Goal: Task Accomplishment & Management: Use online tool/utility

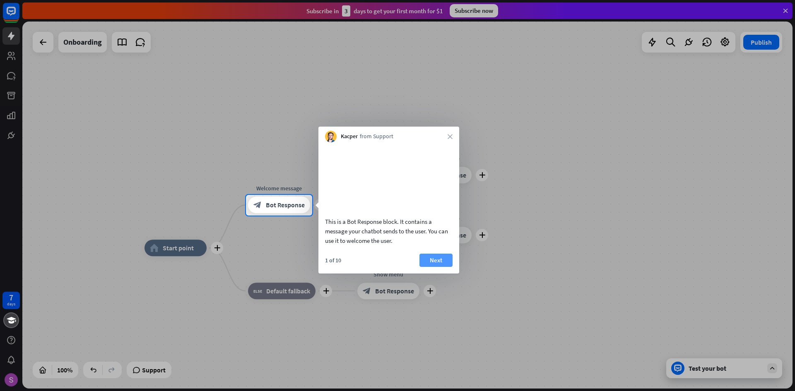
click at [430, 267] on button "Next" at bounding box center [435, 260] width 33 height 13
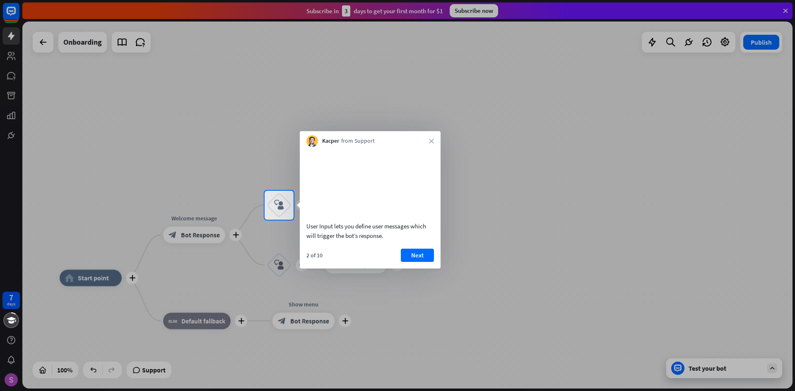
click at [412, 258] on div "User Input lets you define user messages which will trigger the bot’s response.…" at bounding box center [370, 208] width 141 height 122
click at [415, 262] on button "Next" at bounding box center [417, 255] width 33 height 13
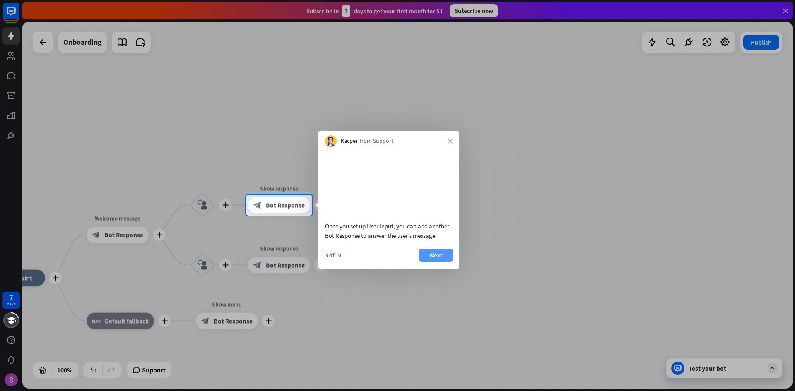
click at [444, 262] on button "Next" at bounding box center [435, 255] width 33 height 13
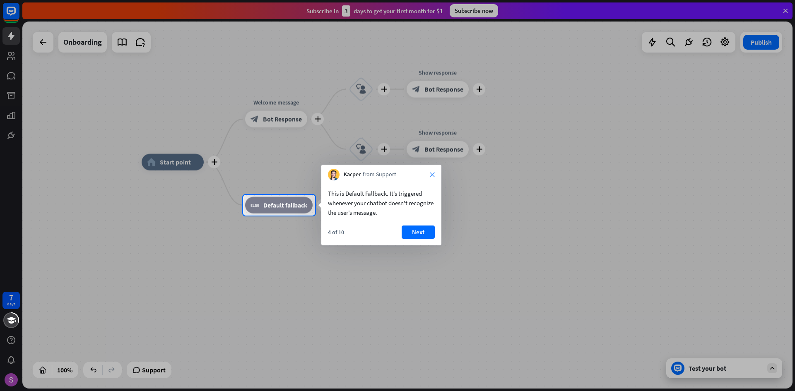
click at [431, 172] on div "Kacper from Support close" at bounding box center [381, 173] width 120 height 16
click at [431, 175] on icon "close" at bounding box center [432, 174] width 5 height 5
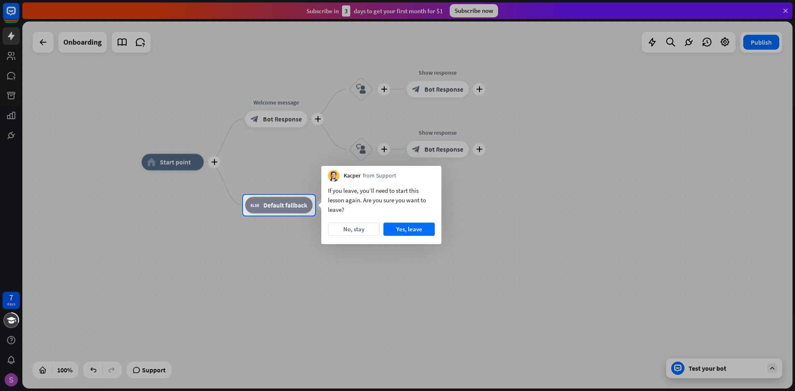
click at [431, 175] on div "Kacper from Support" at bounding box center [381, 174] width 120 height 16
click at [404, 231] on button "Yes, leave" at bounding box center [408, 229] width 51 height 13
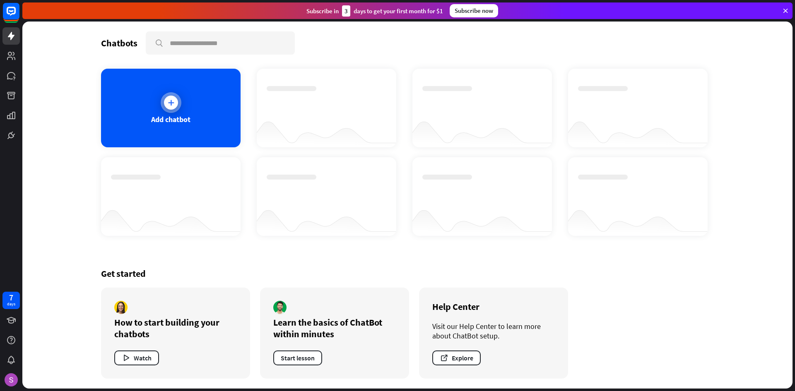
click at [176, 104] on div at bounding box center [171, 103] width 14 height 14
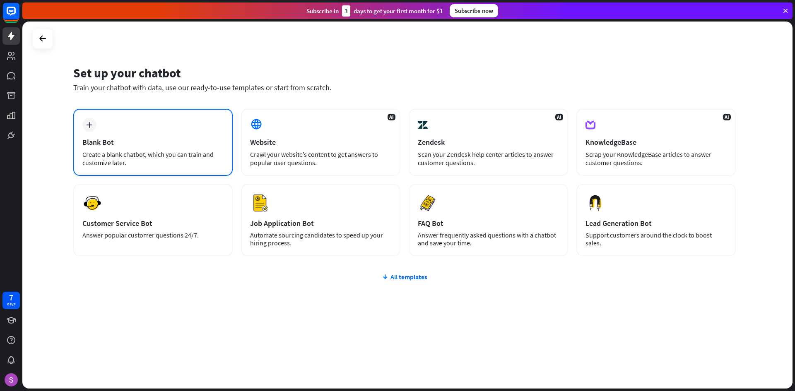
click at [186, 135] on div "plus Blank Bot Create a blank chatbot, which you can train and customize later." at bounding box center [152, 142] width 159 height 67
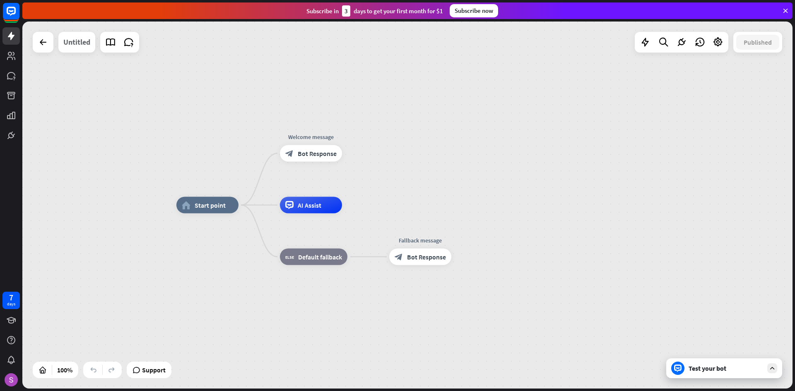
click at [77, 46] on div "Untitled" at bounding box center [76, 42] width 27 height 21
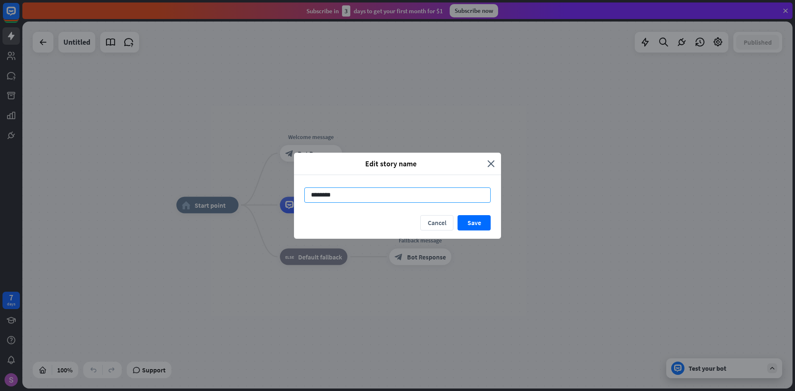
click at [370, 193] on input "********" at bounding box center [397, 194] width 186 height 15
click at [371, 193] on input "********" at bounding box center [397, 194] width 186 height 15
type input "********"
click at [485, 221] on button "Save" at bounding box center [473, 222] width 33 height 15
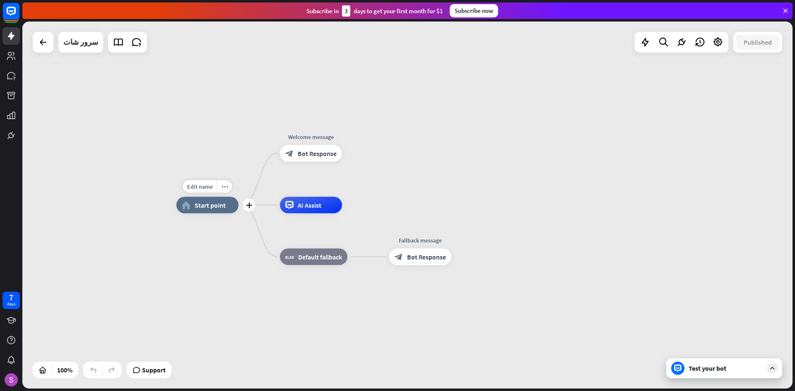
click at [208, 209] on div "home_2 Start point" at bounding box center [207, 205] width 62 height 17
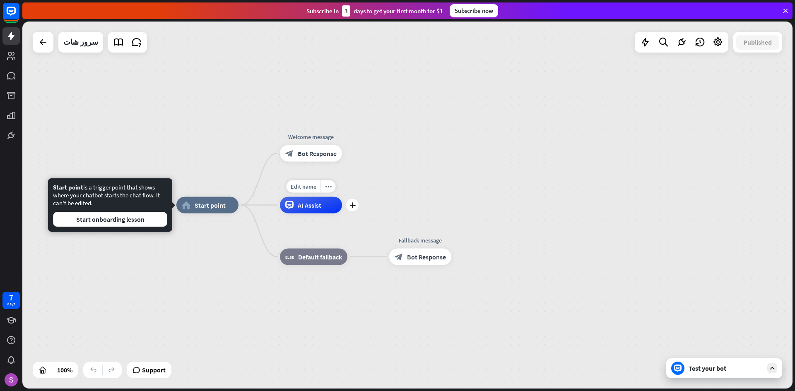
click at [320, 205] on span "AI Assist" at bounding box center [310, 205] width 24 height 8
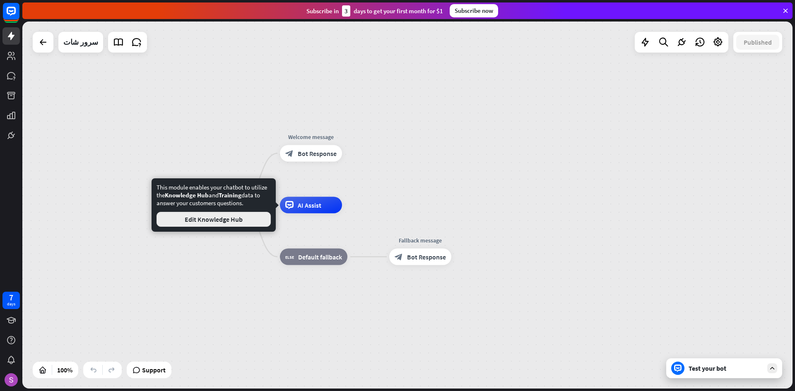
click at [256, 221] on button "Edit Knowledge Hub" at bounding box center [213, 219] width 114 height 15
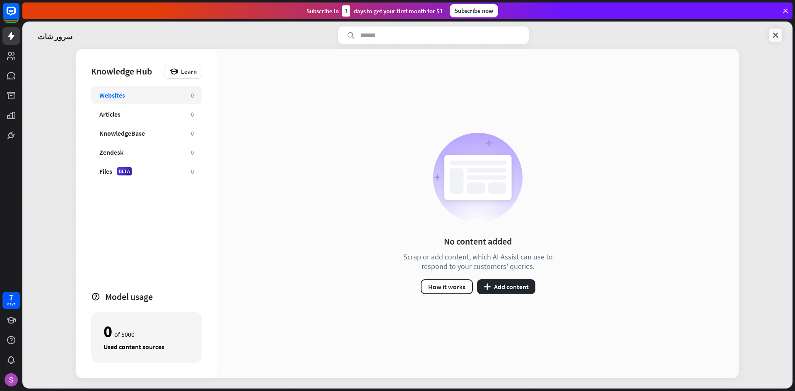
click at [779, 34] on link at bounding box center [775, 35] width 13 height 13
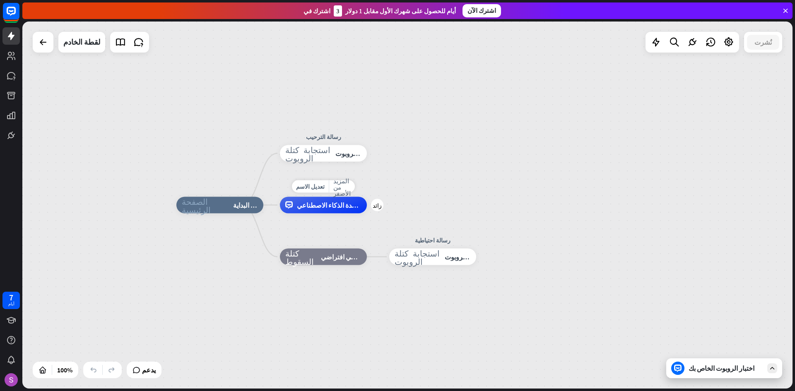
click at [311, 209] on font "مساعدة الذكاء الاصطناعي" at bounding box center [332, 205] width 71 height 8
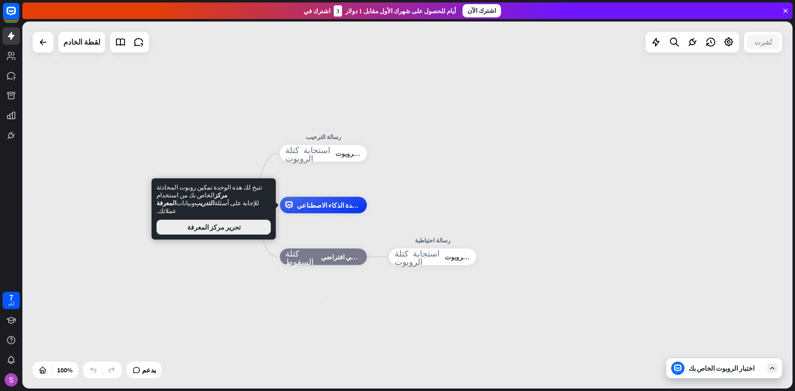
click at [243, 221] on button "تحرير مركز المعرفة" at bounding box center [213, 227] width 114 height 15
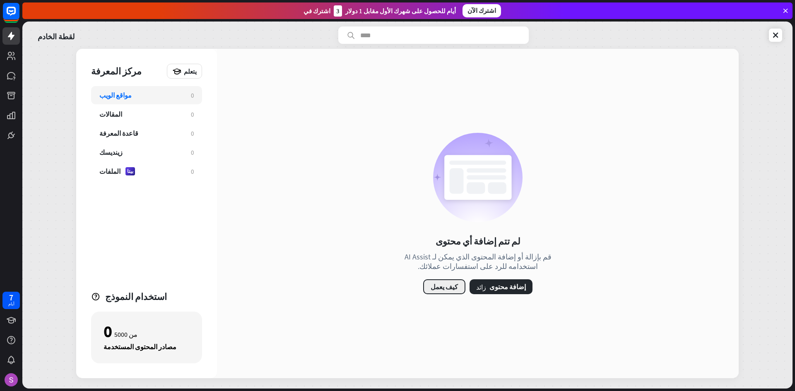
click at [451, 285] on font "كيف يعمل" at bounding box center [443, 287] width 27 height 8
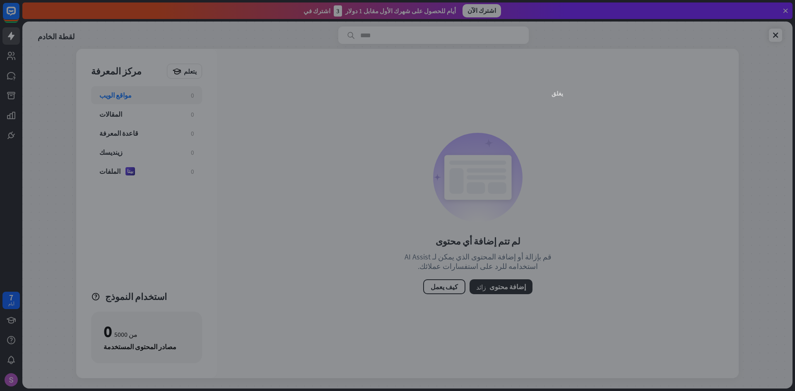
click at [558, 92] on font "يغلق" at bounding box center [557, 93] width 12 height 6
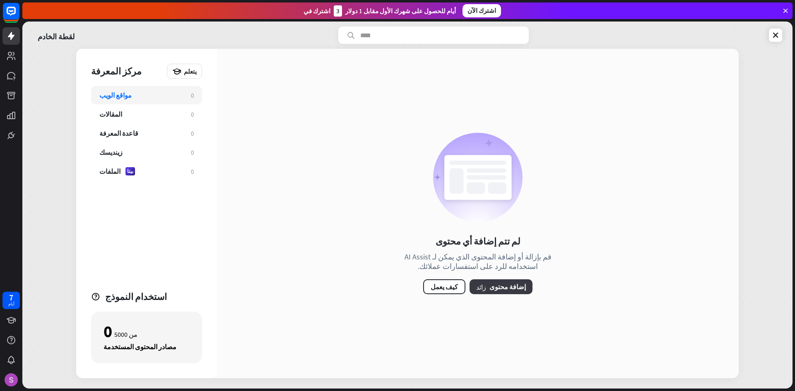
click at [494, 291] on font "إضافة محتوى" at bounding box center [507, 287] width 36 height 8
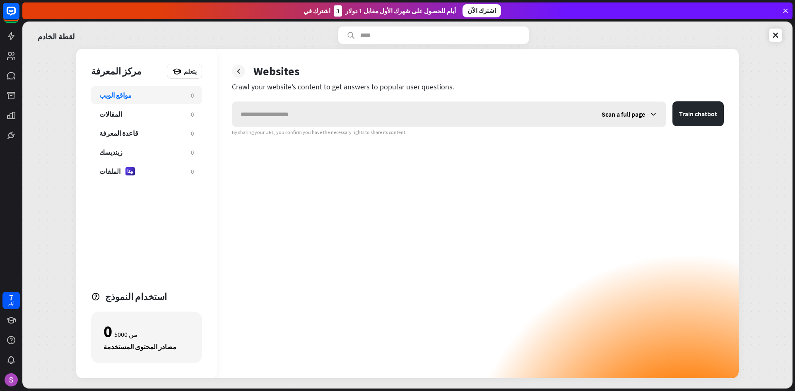
click at [653, 108] on div "Scan a full page" at bounding box center [629, 114] width 72 height 25
